Goal: Navigation & Orientation: Find specific page/section

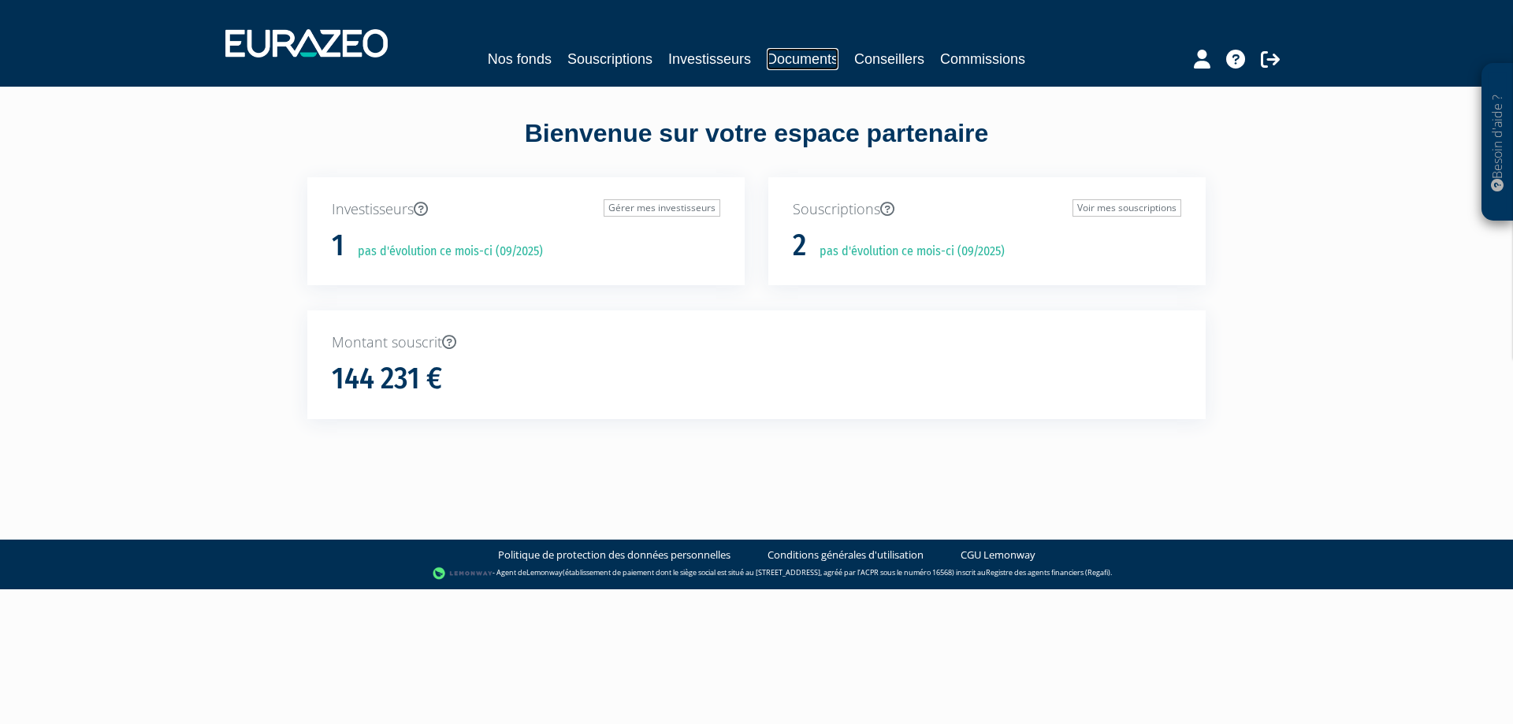
click at [812, 63] on link "Documents" at bounding box center [803, 59] width 72 height 22
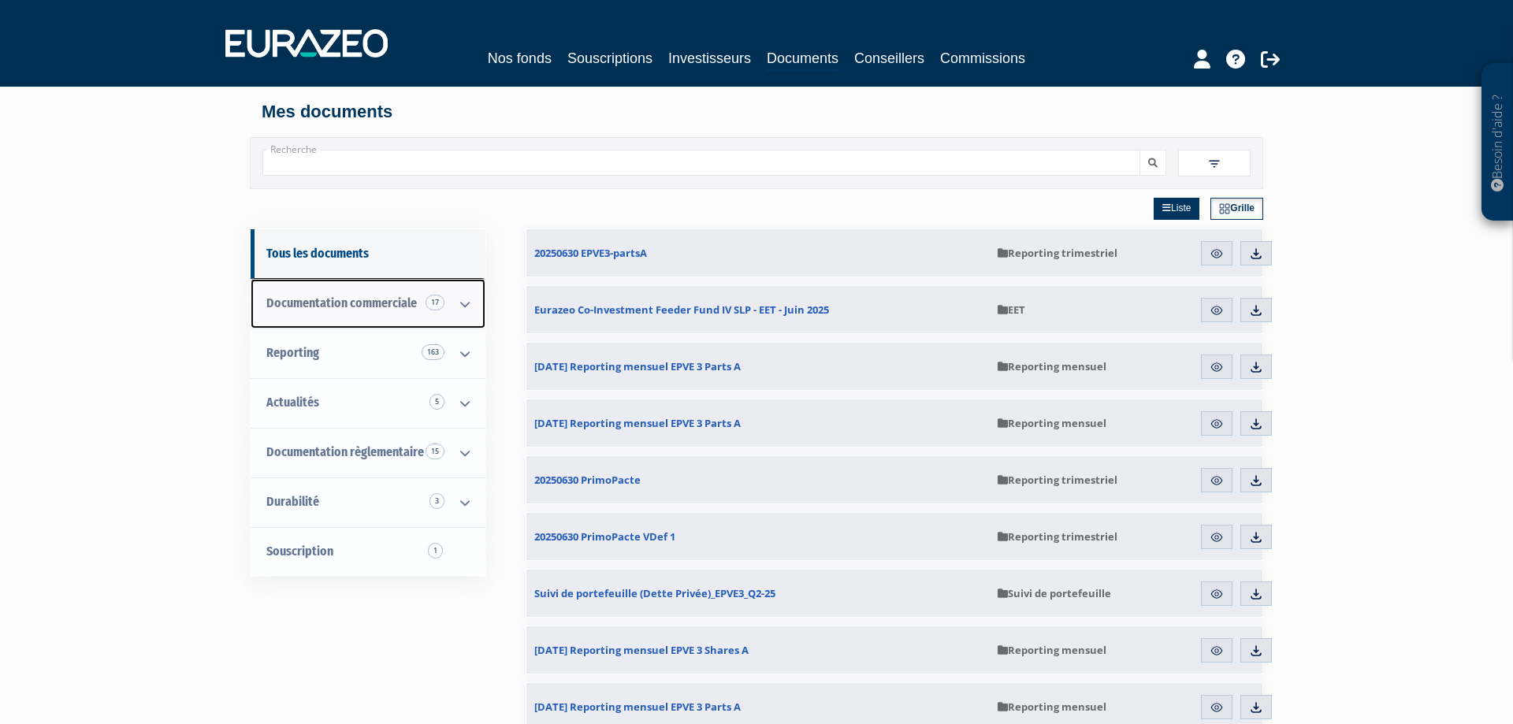
click at [341, 296] on link "Documentation commerciale 17" at bounding box center [368, 304] width 235 height 50
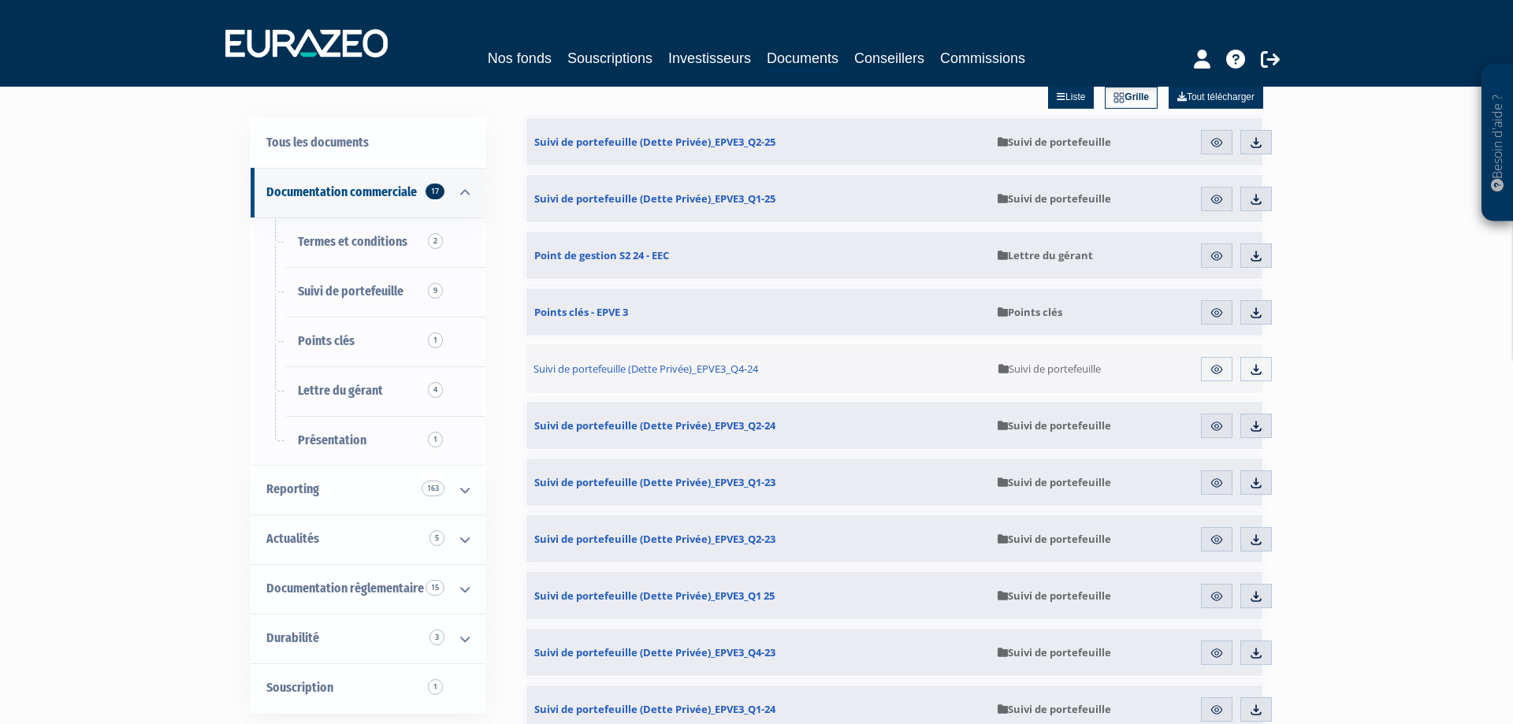
scroll to position [80, 0]
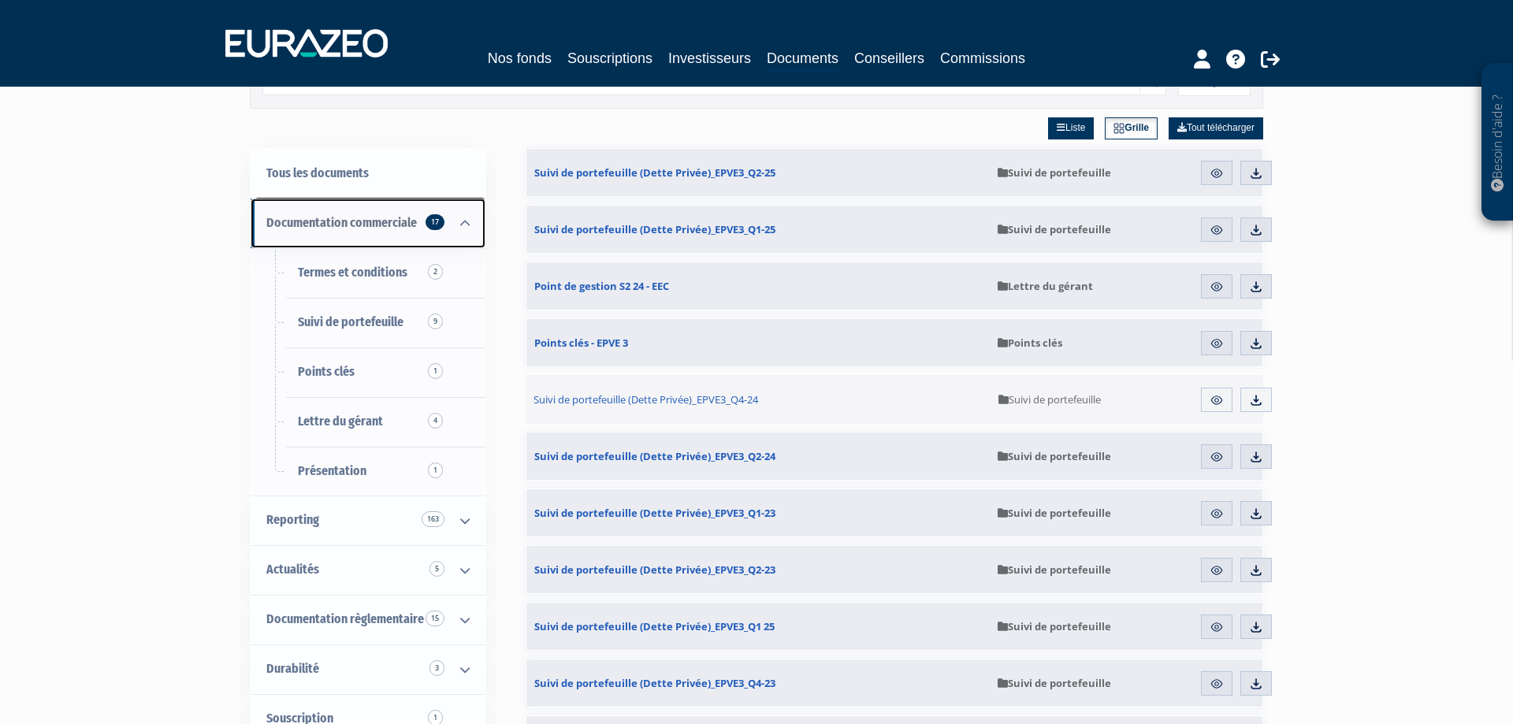
click at [459, 221] on icon at bounding box center [464, 223] width 41 height 49
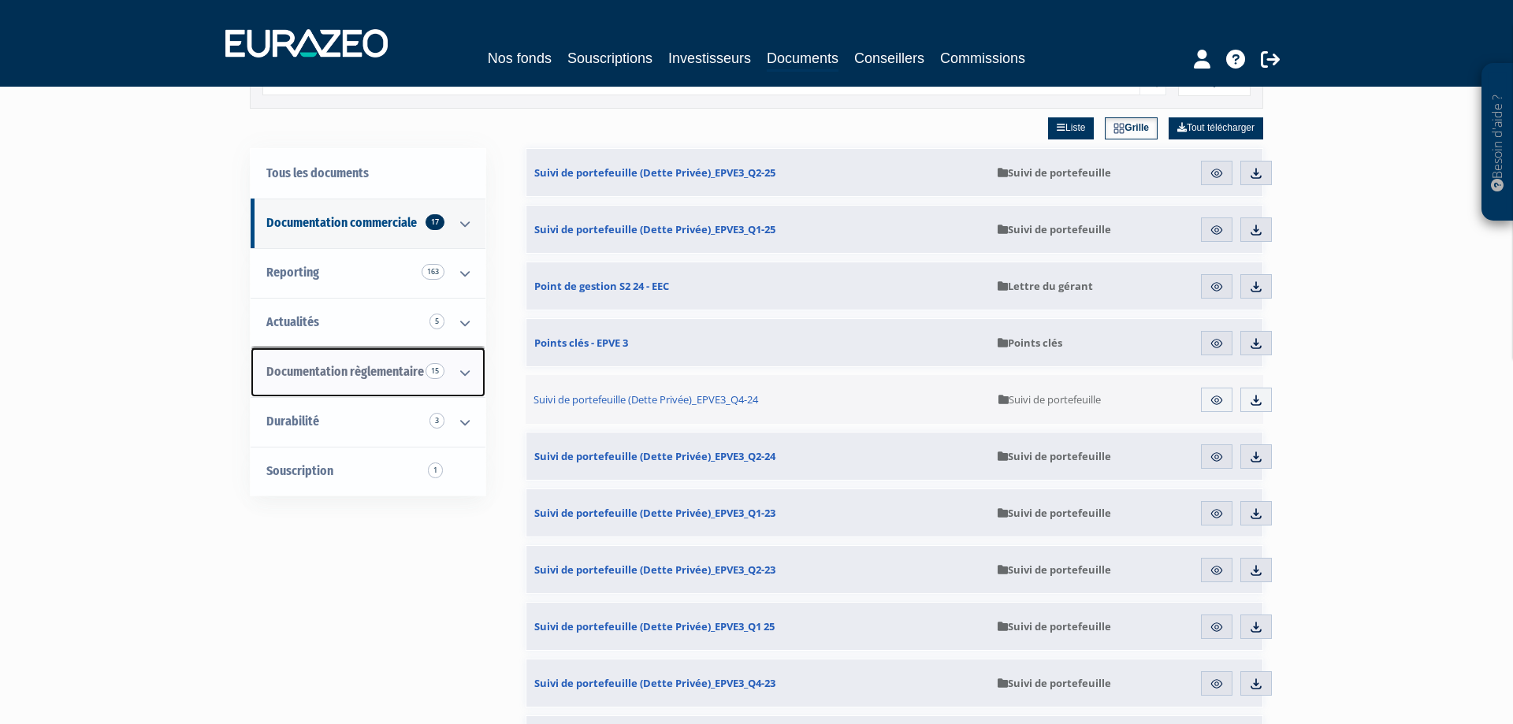
click at [463, 374] on icon at bounding box center [464, 372] width 41 height 49
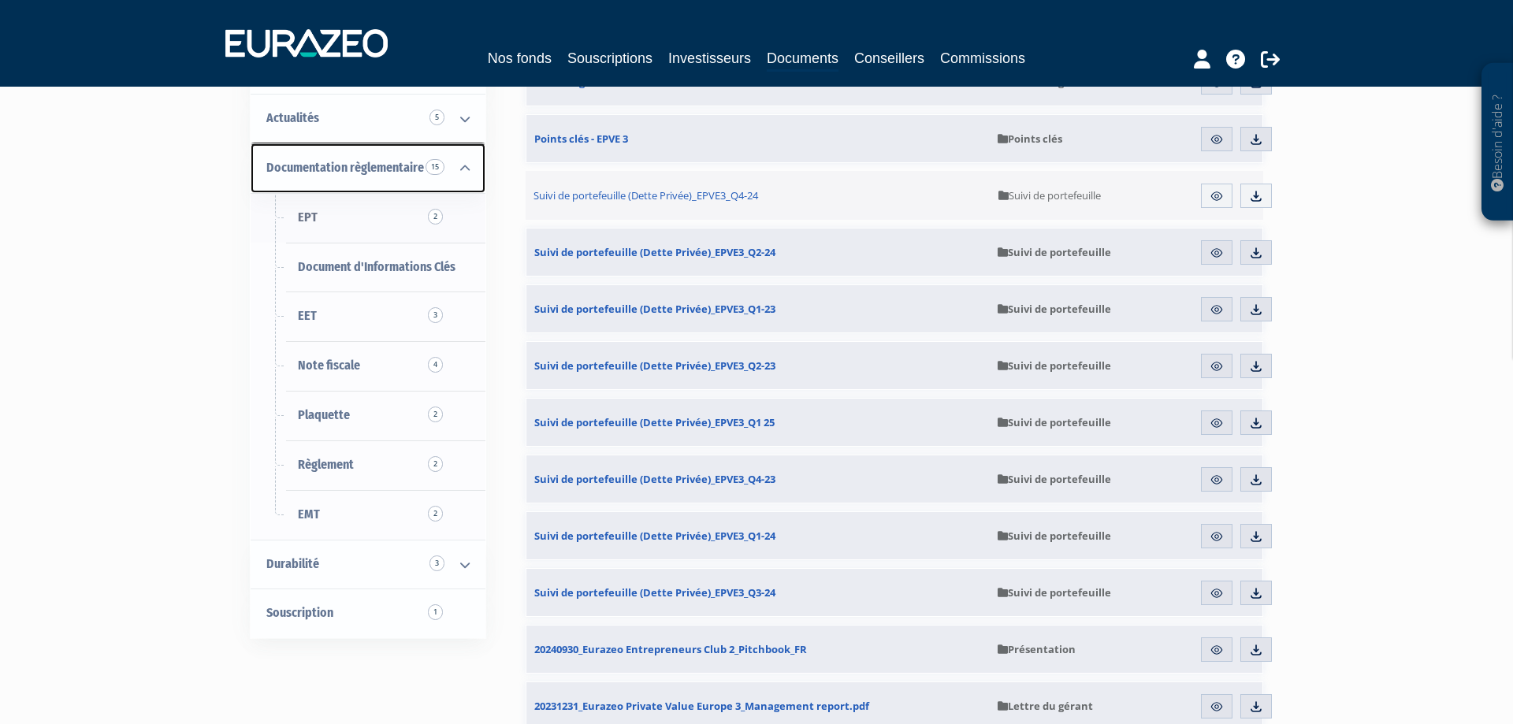
scroll to position [322, 0]
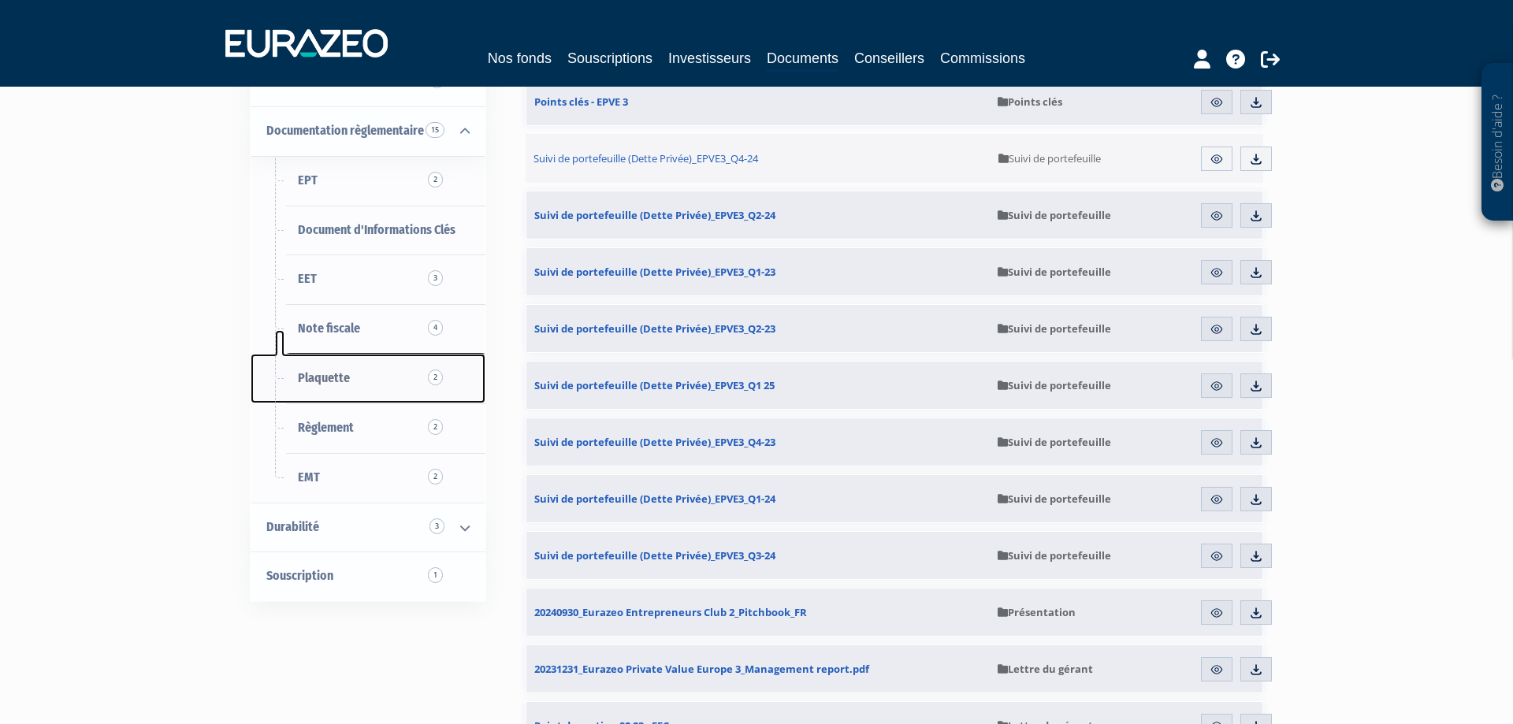
click at [430, 372] on span "2" at bounding box center [435, 378] width 15 height 16
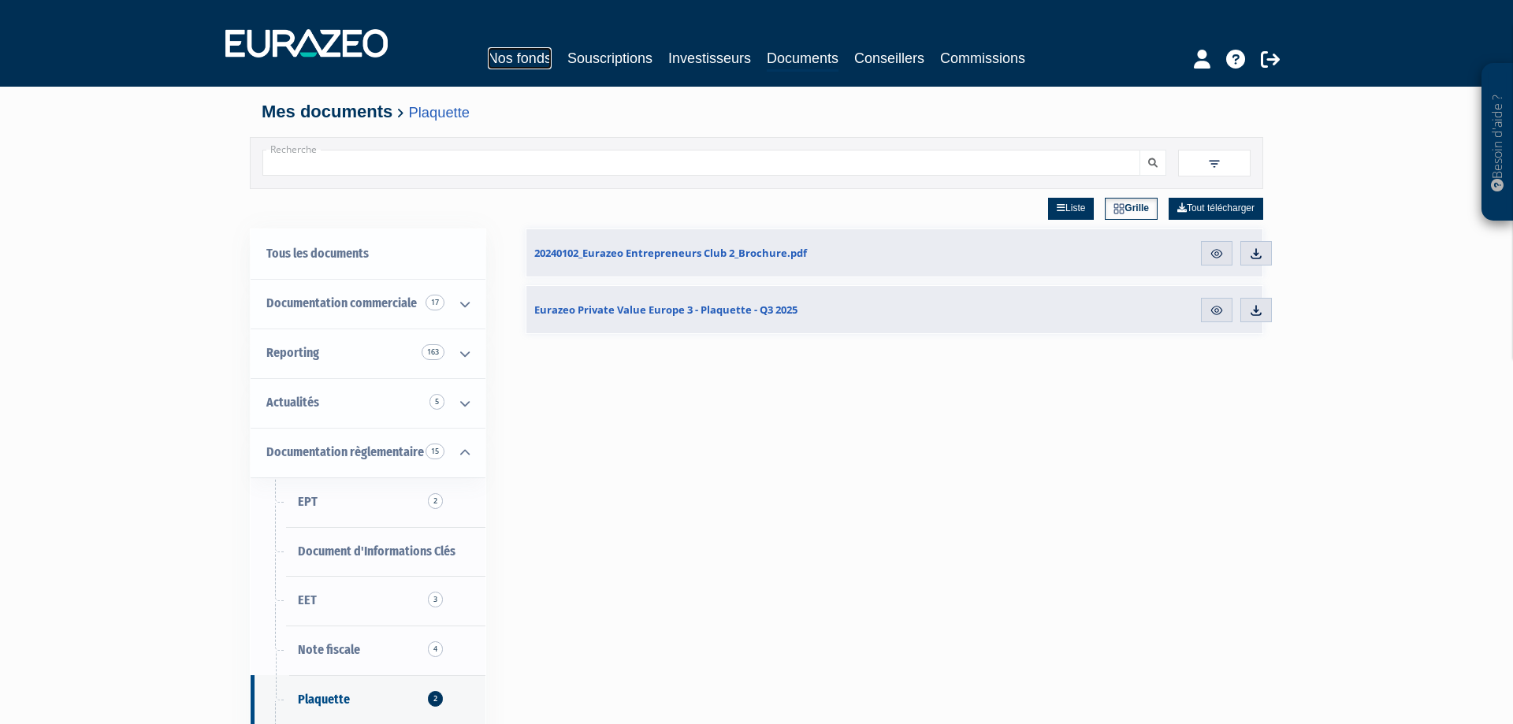
click at [523, 61] on link "Nos fonds" at bounding box center [520, 58] width 64 height 22
